Goal: Navigation & Orientation: Understand site structure

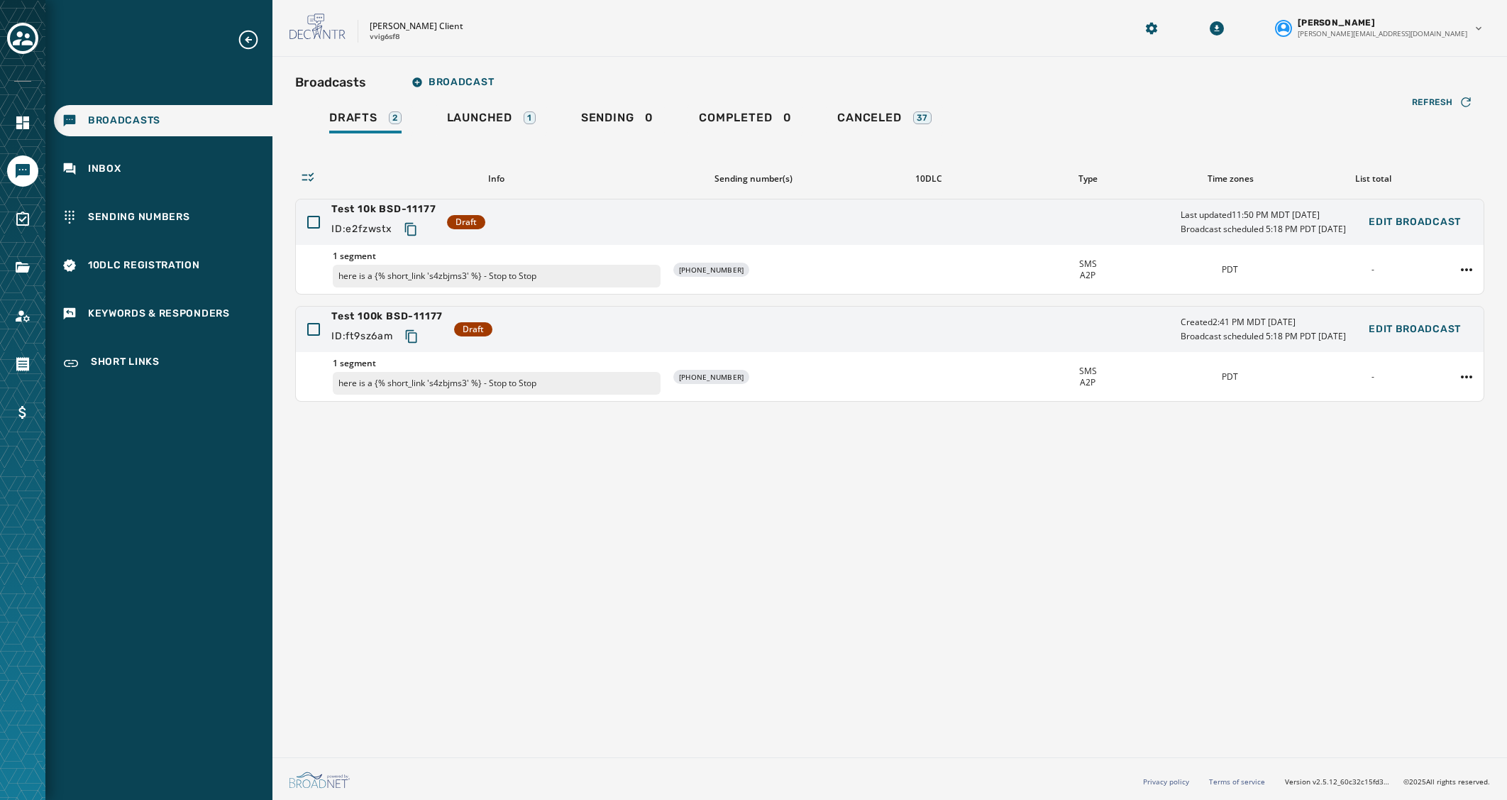
click at [481, 562] on div "Broadcasts Broadcast Drafts 2 Launched 1 Sending 0 Completed 0 Canceled 37 Refr…" at bounding box center [889, 404] width 1234 height 695
drag, startPoint x: 508, startPoint y: 668, endPoint x: 846, endPoint y: 300, distance: 499.1
click at [508, 663] on div "Broadcasts Broadcast Drafts 2 Launched 1 Sending 0 Completed 0 Canceled 37 Refr…" at bounding box center [889, 404] width 1234 height 695
click at [611, 726] on div "Broadcasts Broadcast Drafts 2 Launched 1 Sending 0 Completed 0 Canceled 37 Refr…" at bounding box center [889, 404] width 1234 height 695
click at [517, 119] on div "Launched 1" at bounding box center [491, 122] width 89 height 23
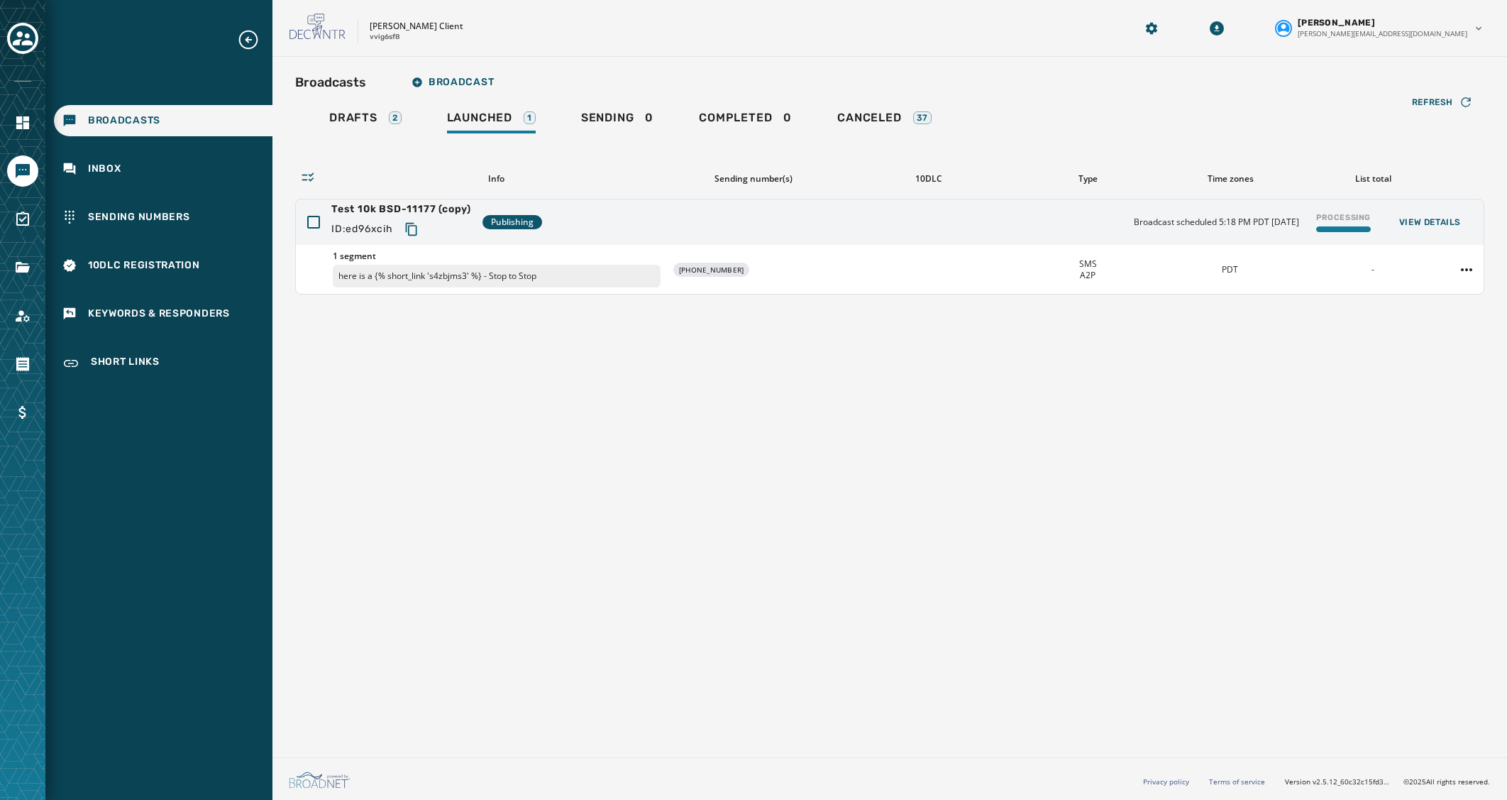
click at [1238, 494] on div "Broadcasts Broadcast Drafts 2 Launched 1 Sending 0 Completed 0 Canceled 37 Refr…" at bounding box center [889, 404] width 1234 height 695
click at [1463, 270] on html "Broadcasts Inbox Sending Numbers 10DLC Registration Keywords & Responders Short…" at bounding box center [753, 400] width 1507 height 800
click at [1326, 397] on html "Broadcasts Inbox Sending Numbers 10DLC Registration Keywords & Responders Short…" at bounding box center [753, 400] width 1507 height 800
click at [1343, 224] on div "Processing" at bounding box center [1343, 222] width 66 height 32
click at [1241, 470] on div "Broadcasts Broadcast Drafts 2 Launched 1 Sending 0 Completed 0 Canceled 37 Refr…" at bounding box center [889, 404] width 1234 height 695
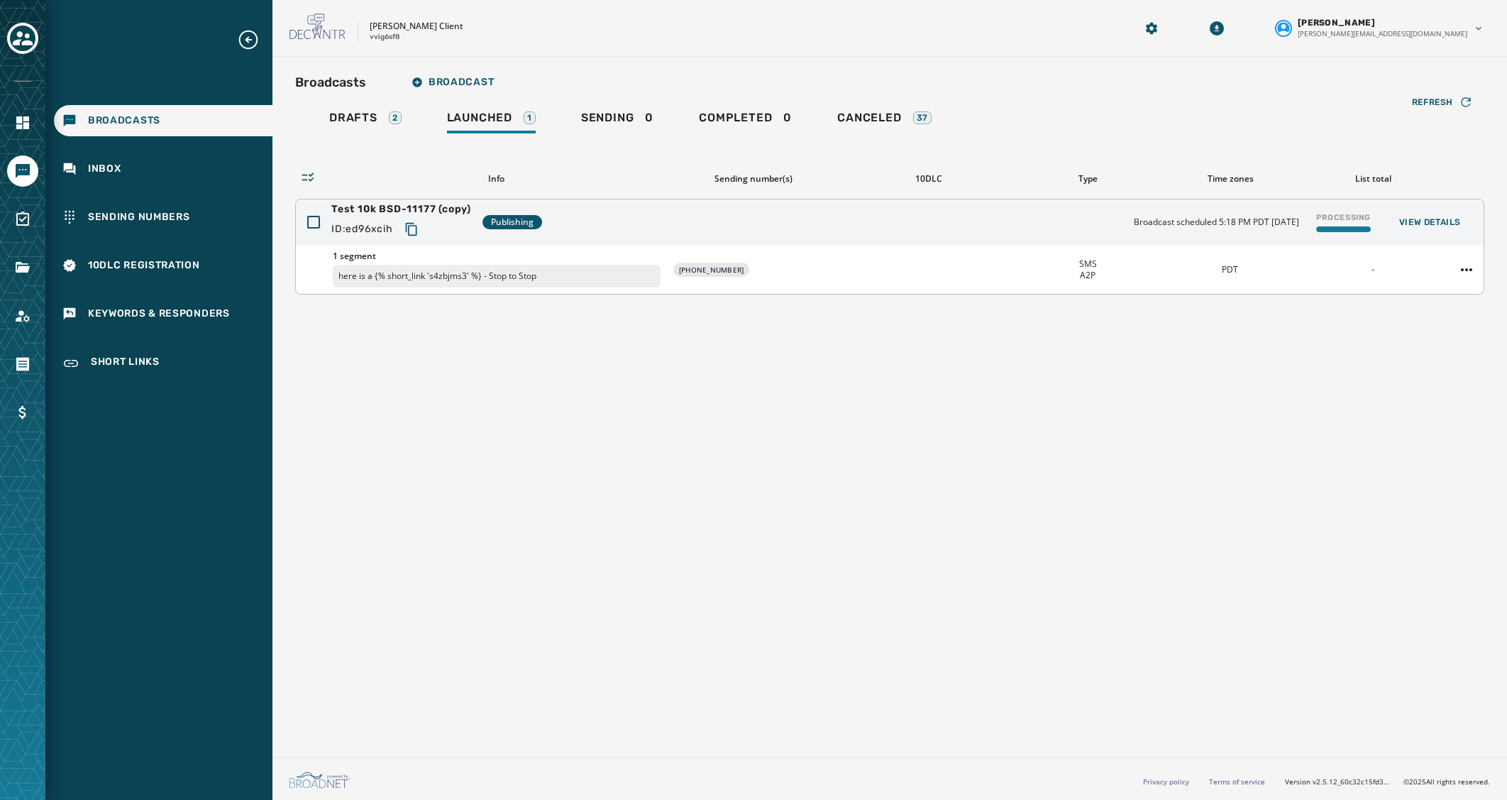
click at [1209, 233] on div "Broadcast scheduled 5:18 PM PDT October 30, 2025 Processing View Details" at bounding box center [1303, 222] width 338 height 32
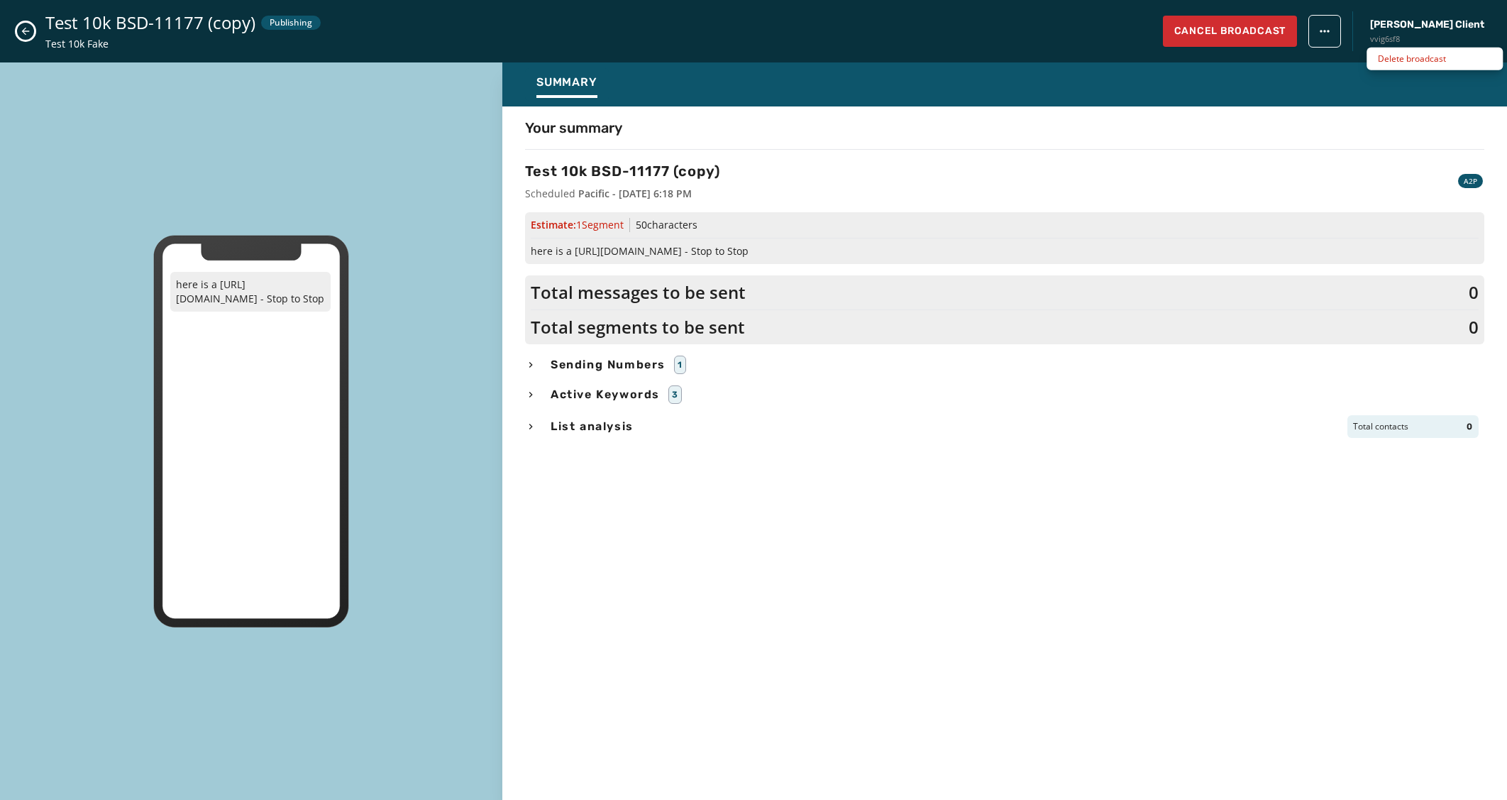
click at [1385, 37] on html "Broadcasts Inbox Sending Numbers 10DLC Registration Keywords & Responders Short…" at bounding box center [753, 400] width 1507 height 800
click at [1285, 30] on span "Cancel Broadcast" at bounding box center [1229, 31] width 111 height 14
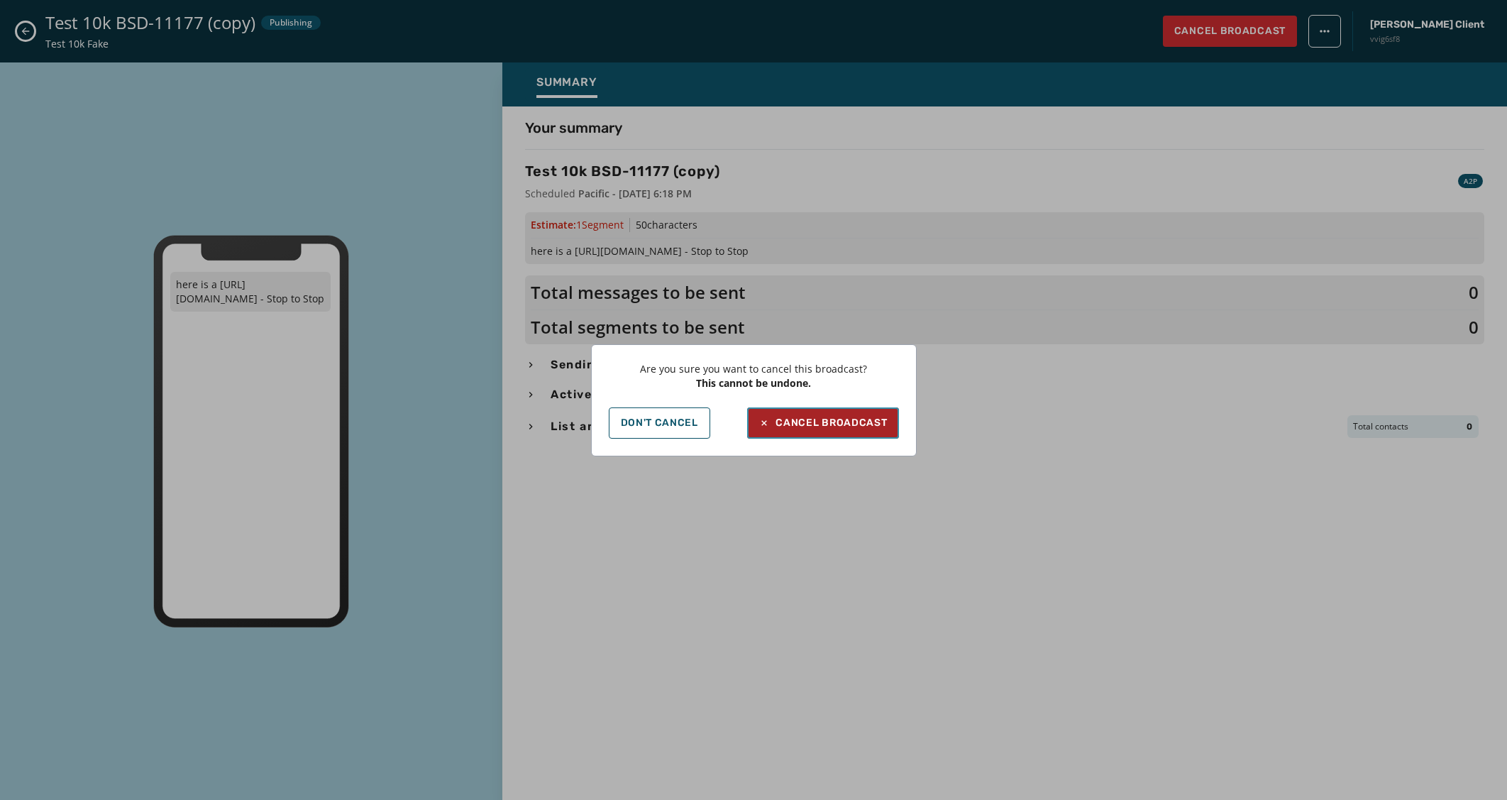
click at [851, 421] on div "Cancel Broadcast" at bounding box center [822, 423] width 128 height 14
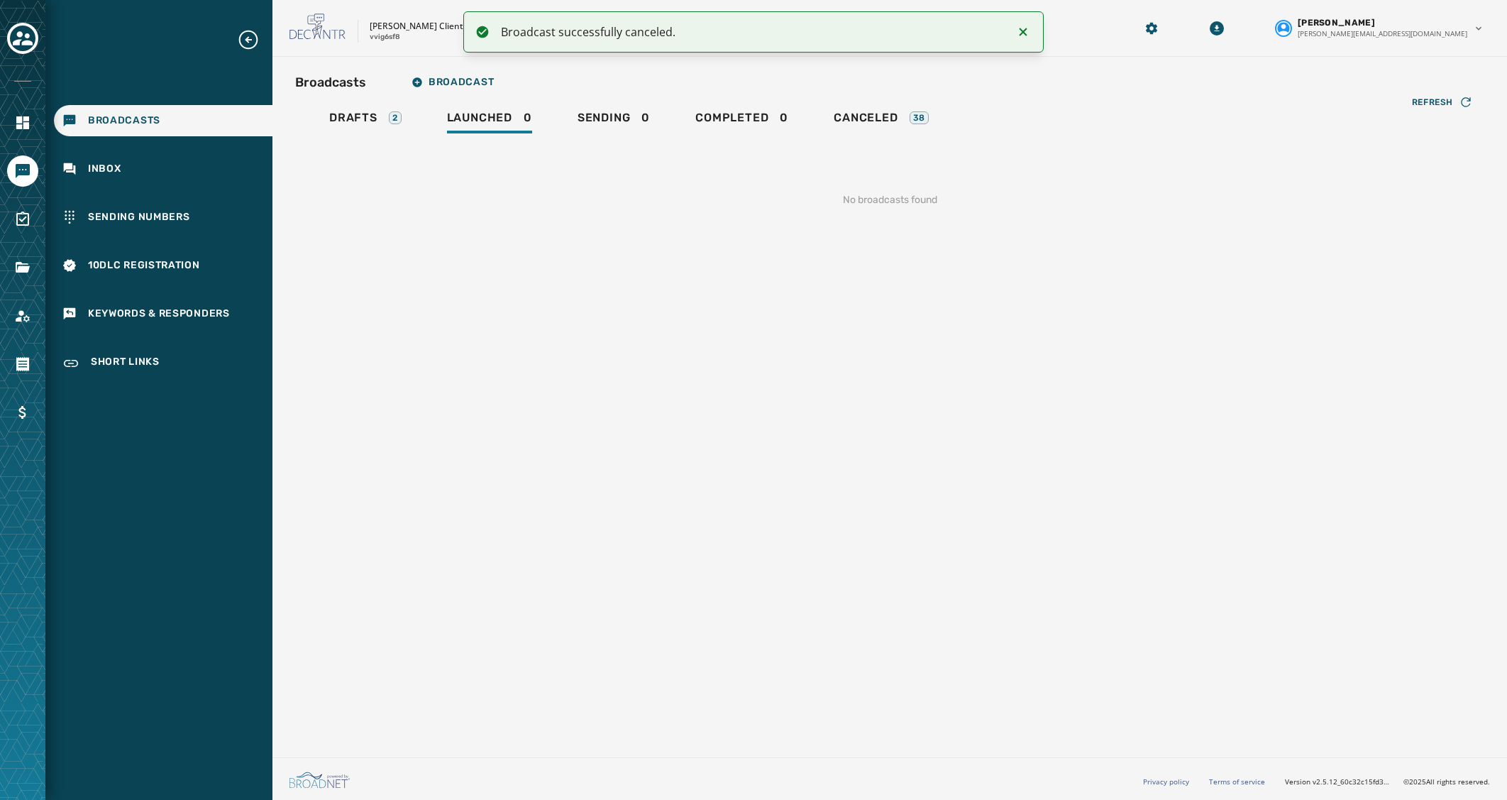
click at [865, 199] on div "No broadcasts found" at bounding box center [889, 200] width 1189 height 60
click at [365, 126] on div "Drafts 2" at bounding box center [365, 122] width 72 height 23
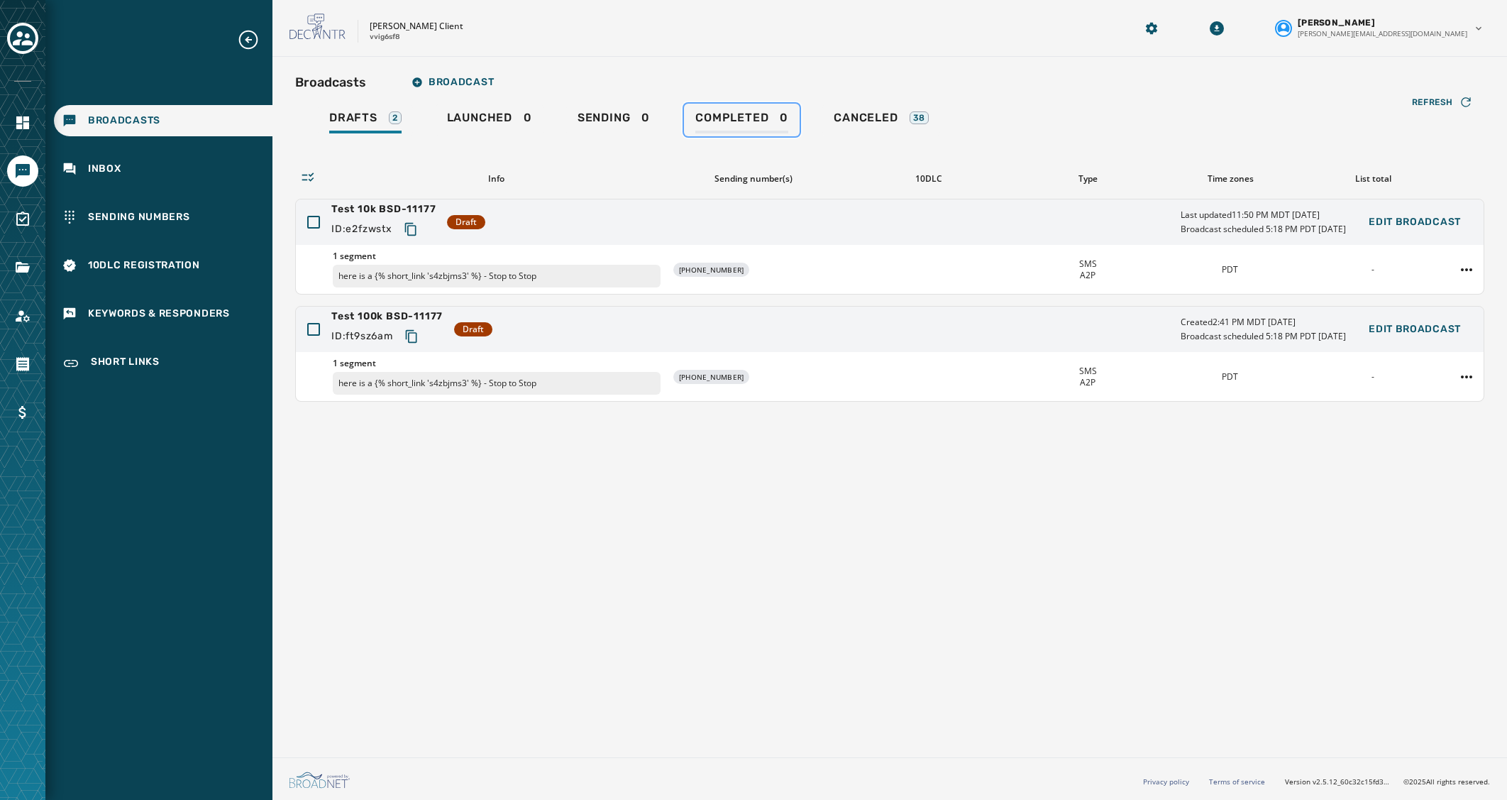
click at [792, 117] on link "Completed 0" at bounding box center [742, 120] width 116 height 33
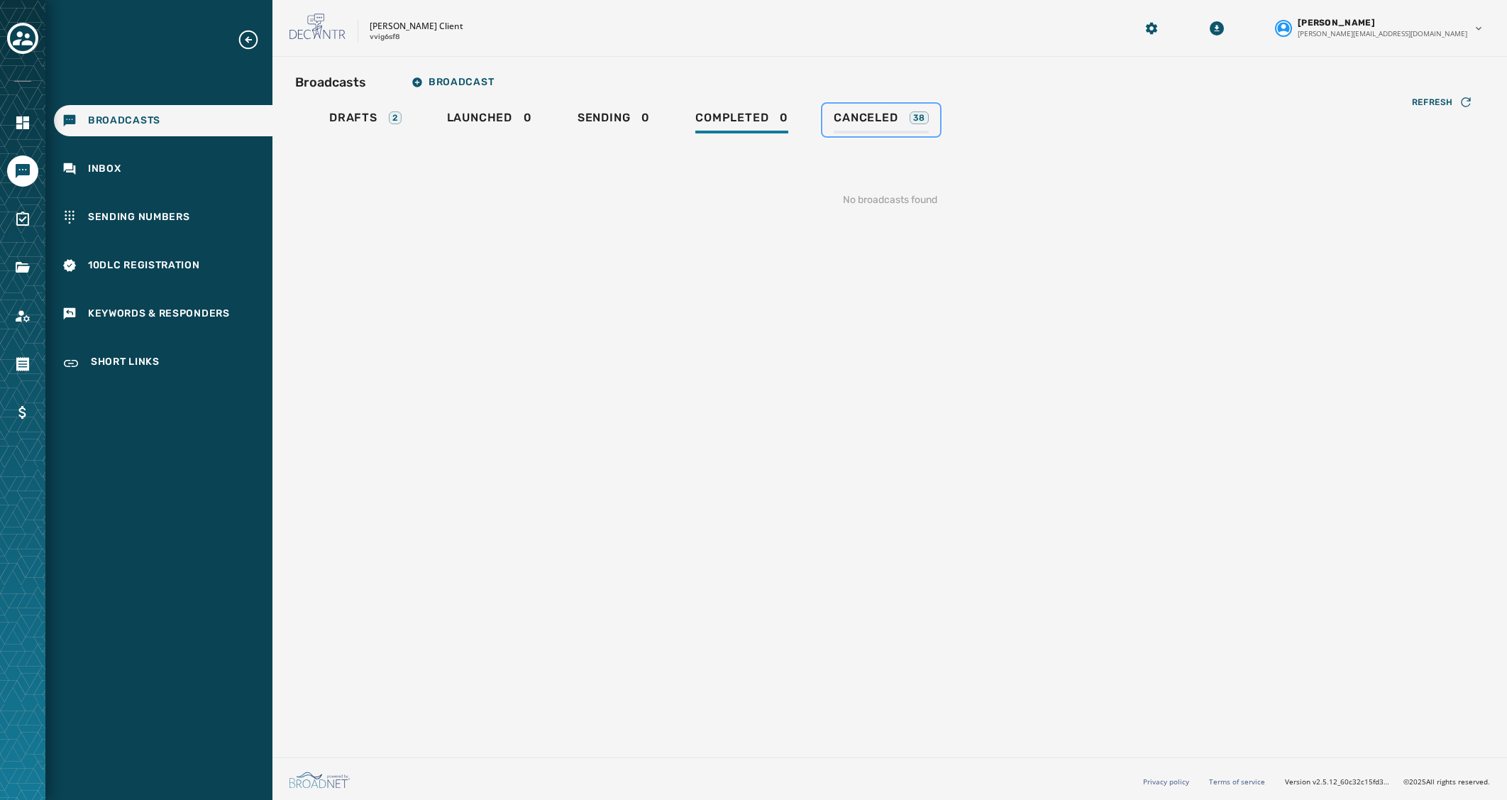
click at [854, 114] on span "Canceled" at bounding box center [866, 118] width 64 height 14
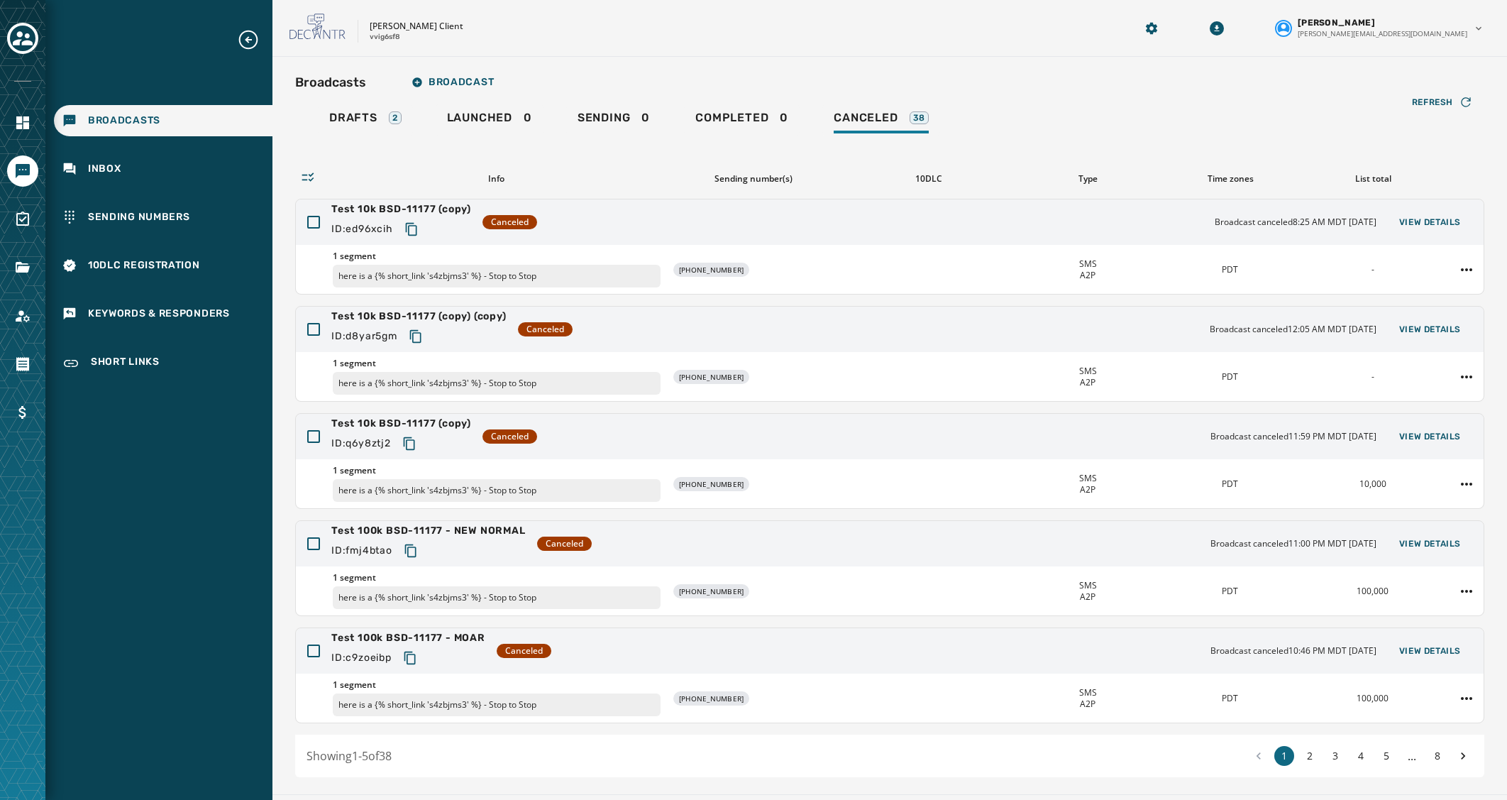
click at [333, 28] on icon at bounding box center [317, 26] width 57 height 27
click at [10, 119] on link "Navigate to Home" at bounding box center [22, 122] width 31 height 31
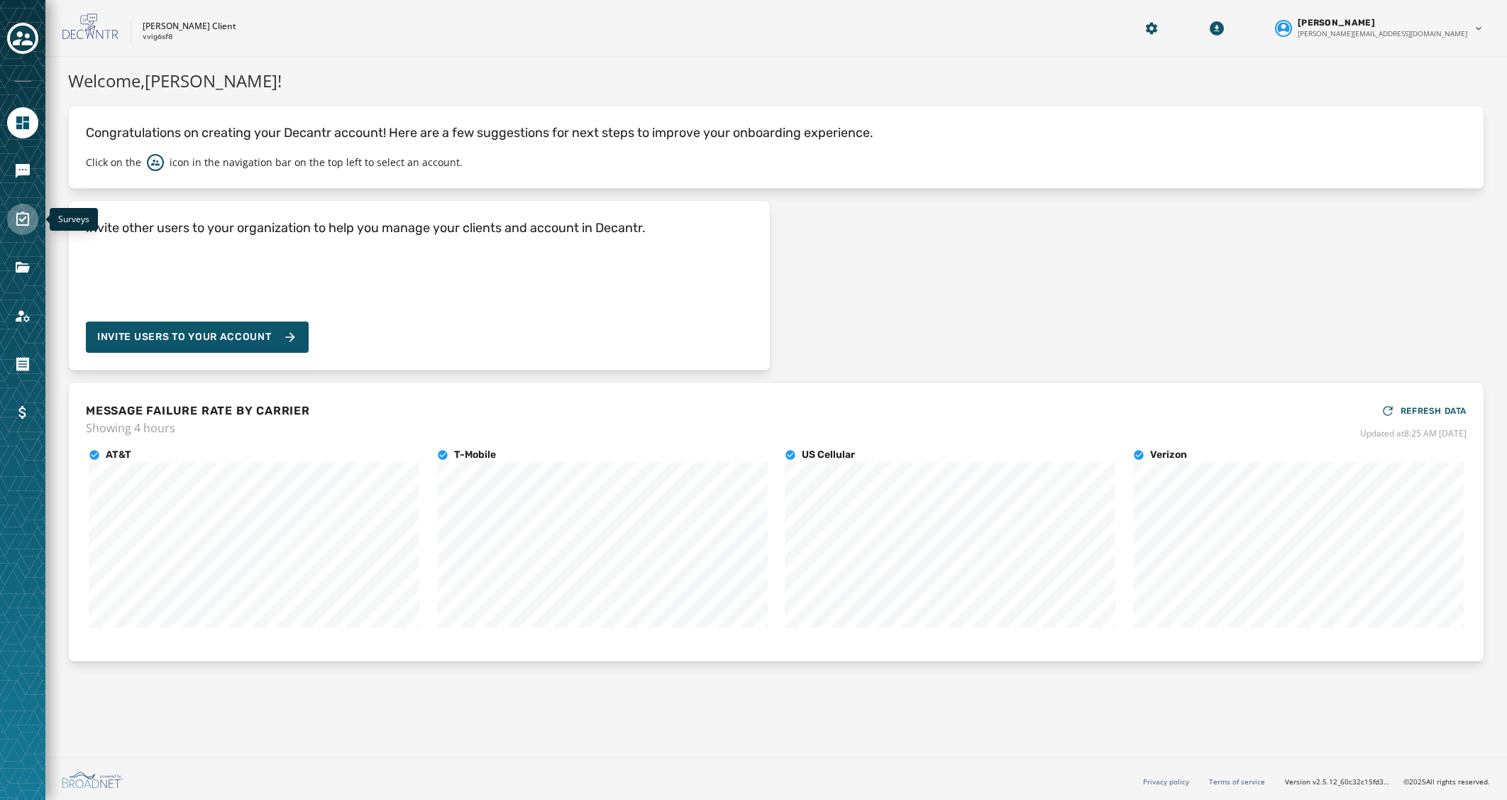
click at [26, 220] on icon "Navigate to Surveys" at bounding box center [22, 219] width 17 height 17
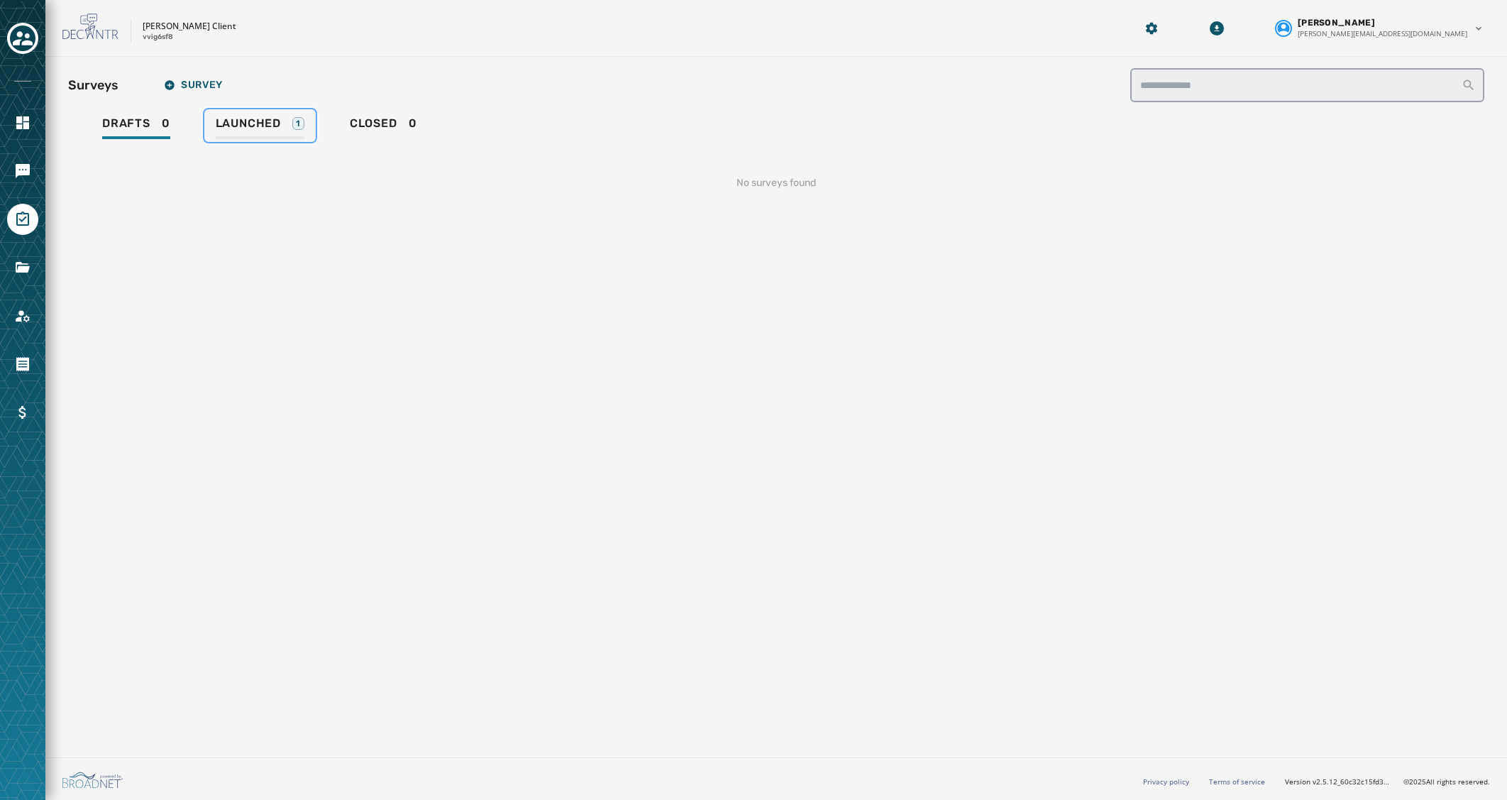
click at [272, 123] on span "Launched" at bounding box center [248, 123] width 65 height 14
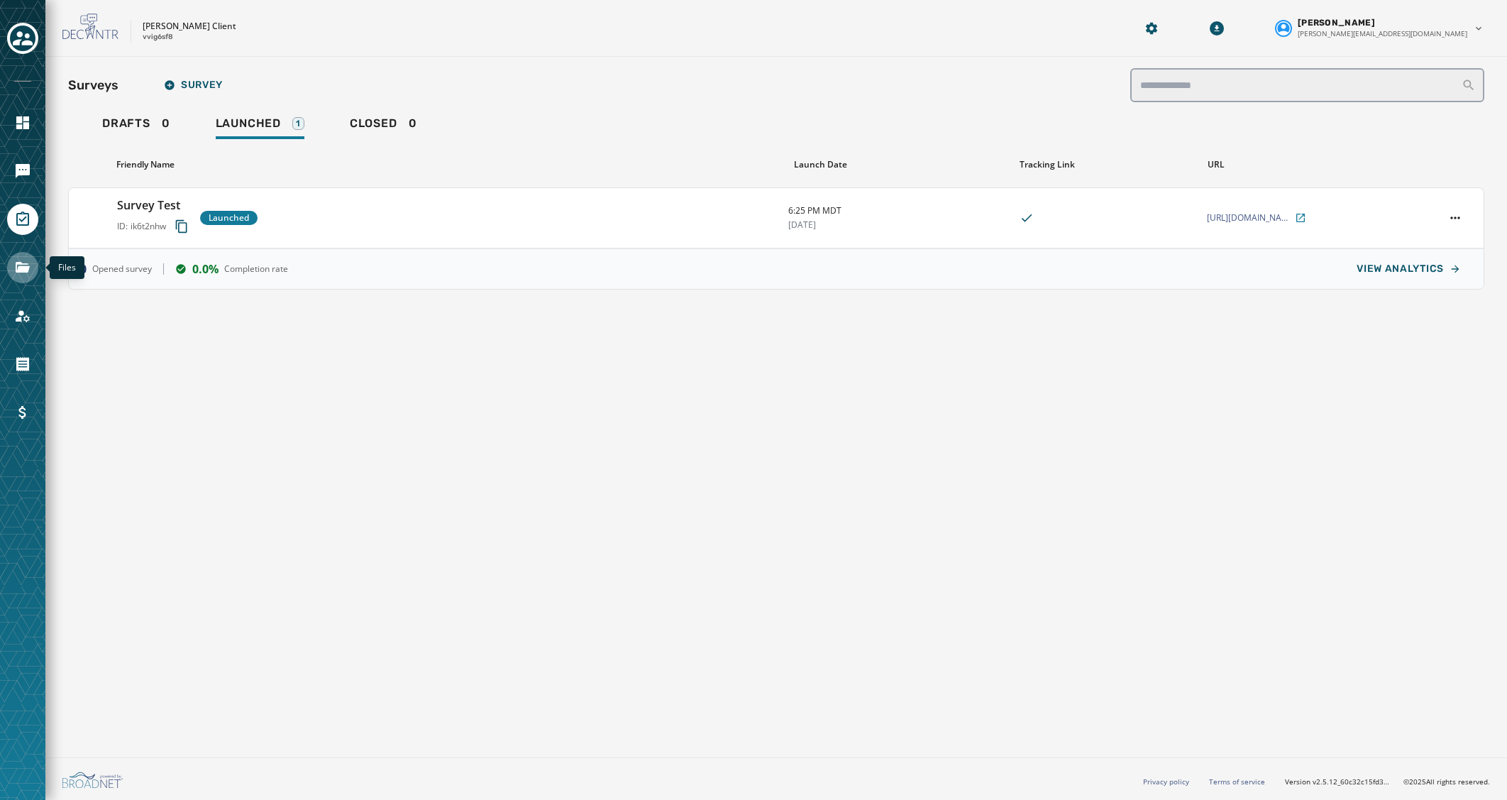
click at [23, 270] on icon "Navigate to Files" at bounding box center [23, 267] width 14 height 11
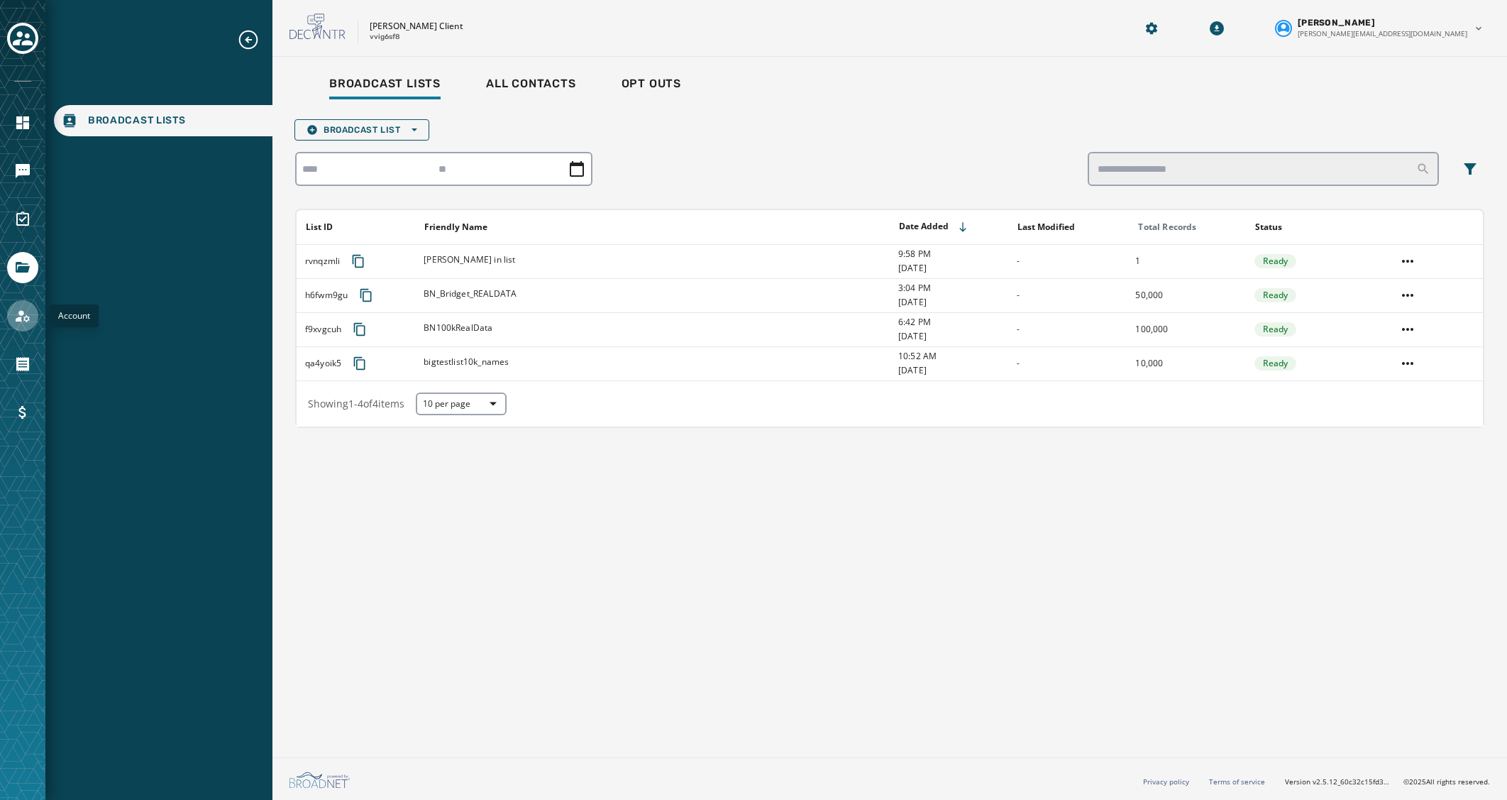
click at [17, 306] on link "Navigate to Account" at bounding box center [22, 315] width 31 height 31
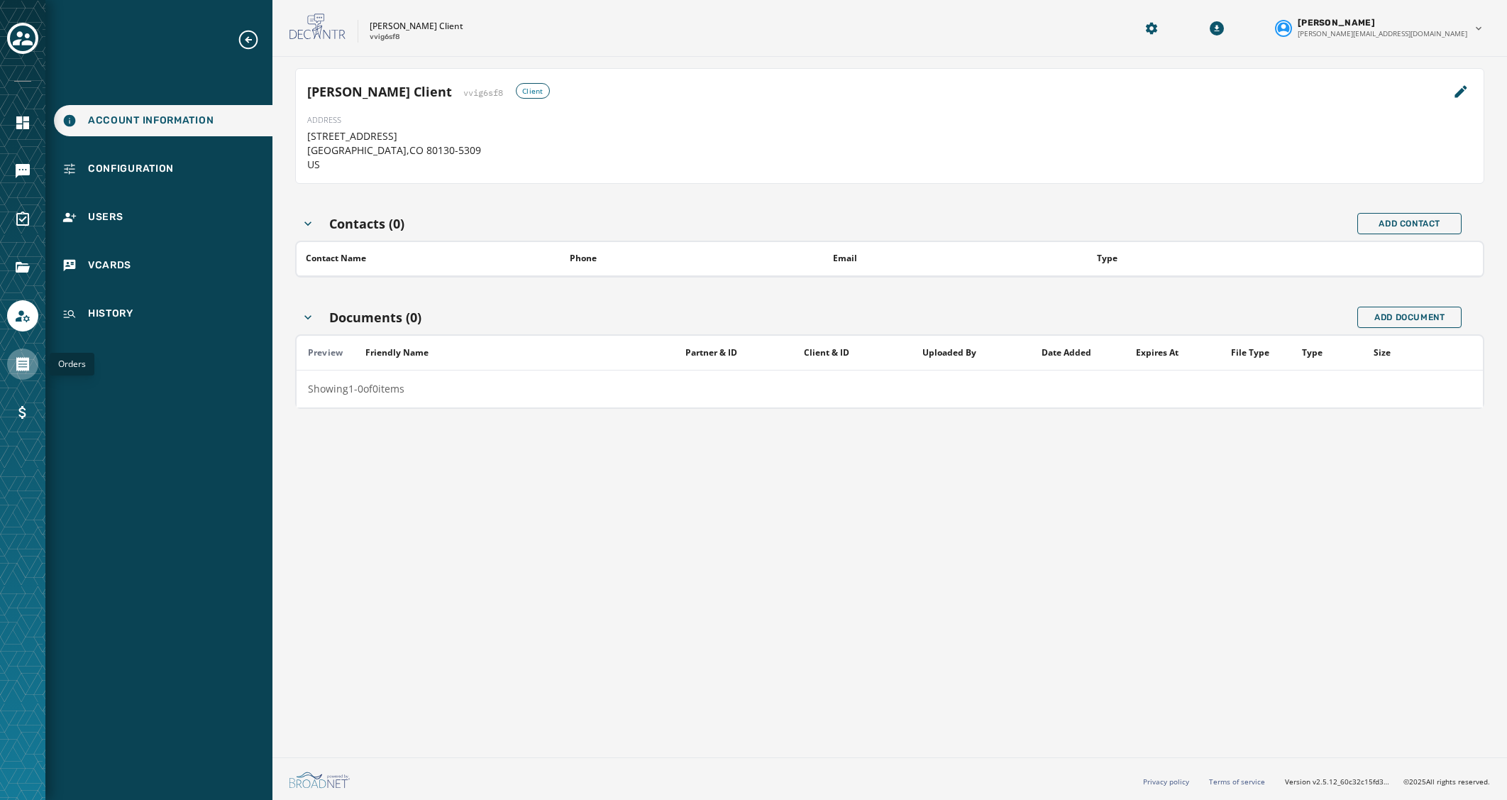
click at [16, 363] on icon "Navigate to Orders" at bounding box center [22, 364] width 13 height 14
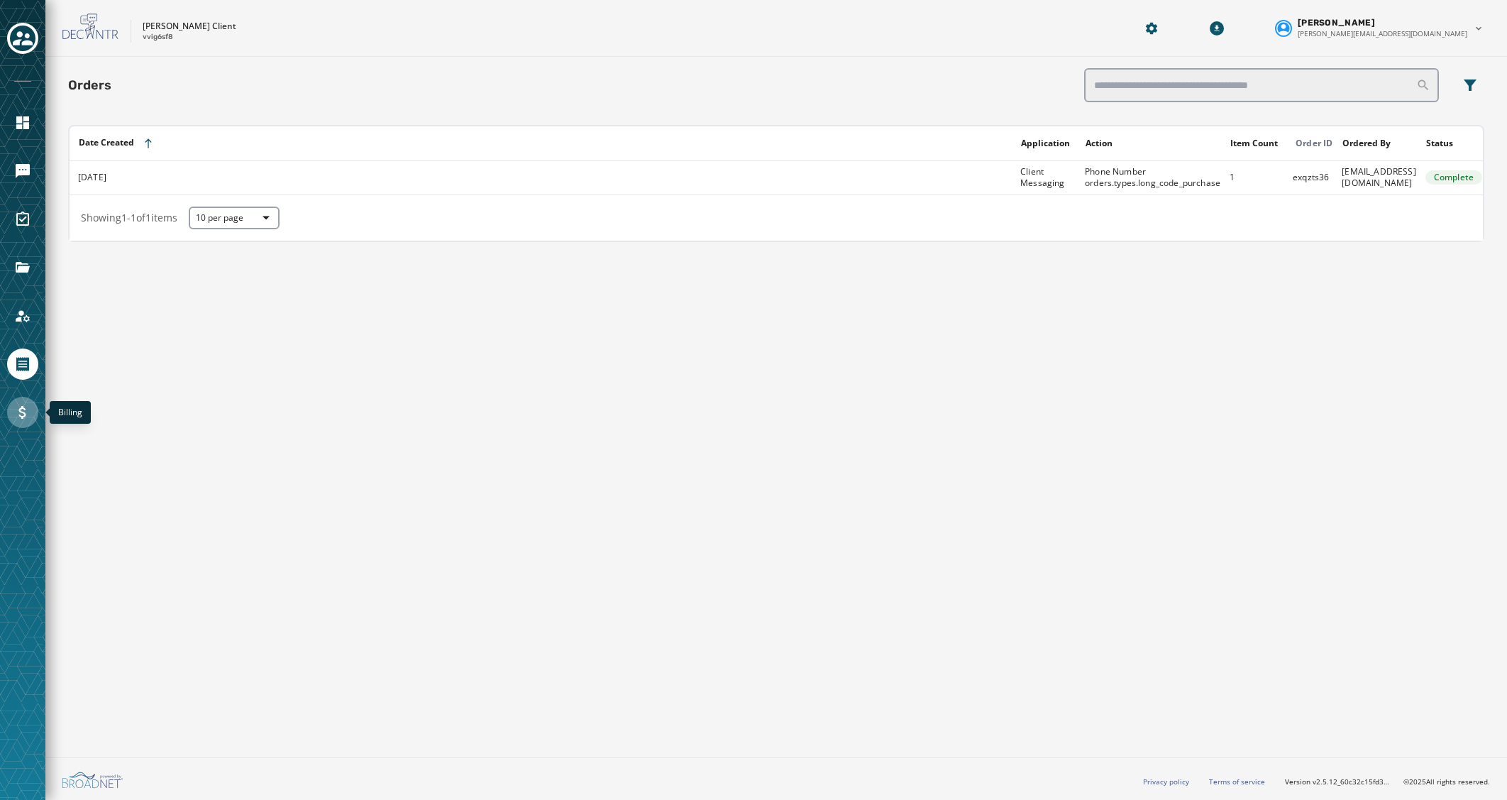
click at [11, 414] on link "Navigate to Billing" at bounding box center [22, 412] width 31 height 31
